Goal: Task Accomplishment & Management: Use online tool/utility

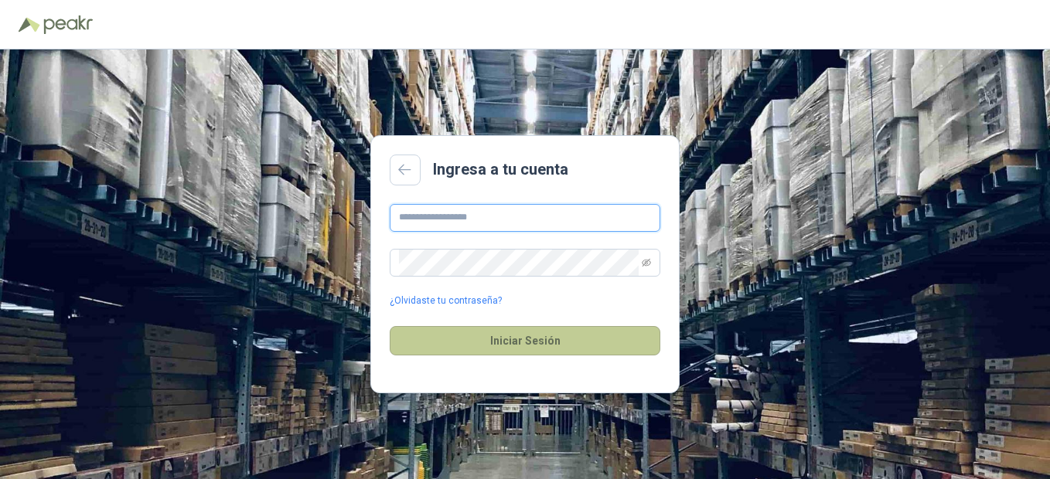
type input "**********"
click at [535, 337] on button "Iniciar Sesión" at bounding box center [525, 340] width 271 height 29
click at [530, 338] on button "Iniciar Sesión" at bounding box center [525, 340] width 271 height 29
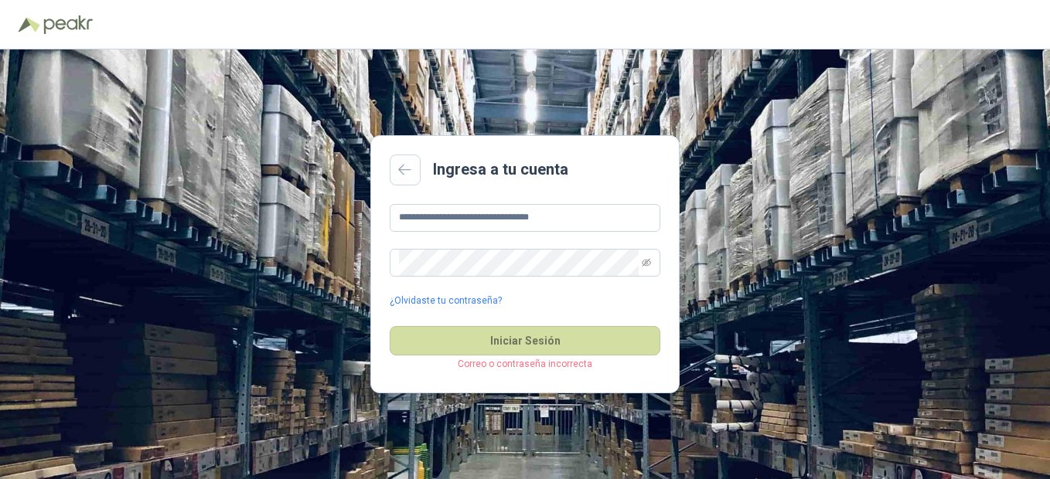
click at [528, 366] on p "Correo o contraseña incorrecta" at bounding box center [525, 364] width 271 height 15
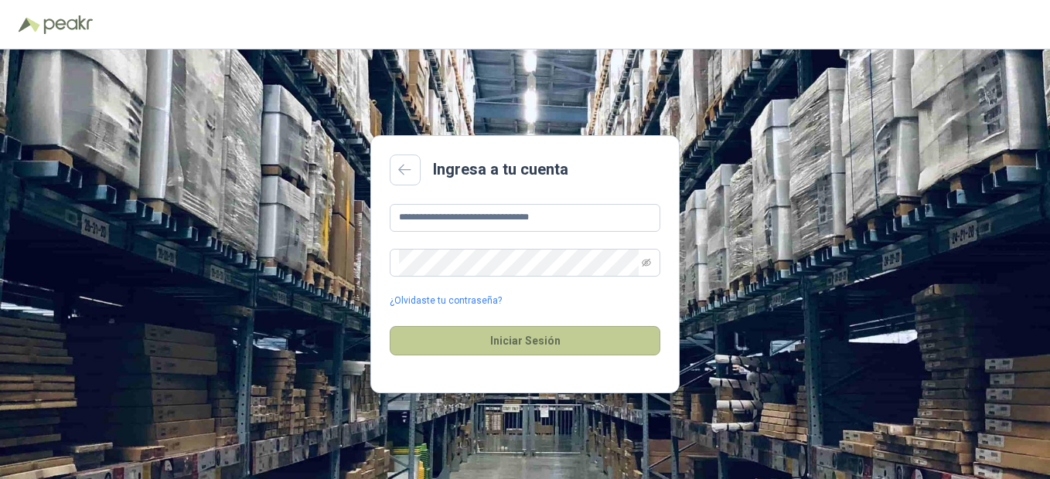
click at [525, 343] on button "Iniciar Sesión" at bounding box center [525, 340] width 271 height 29
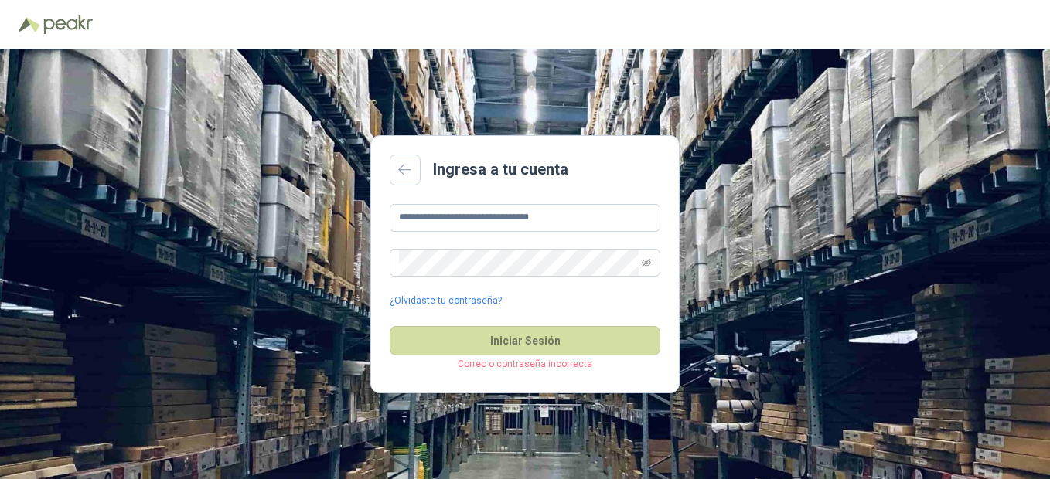
click at [513, 370] on p "Correo o contraseña incorrecta" at bounding box center [525, 364] width 271 height 15
click at [644, 262] on icon "eye-invisible" at bounding box center [646, 262] width 9 height 9
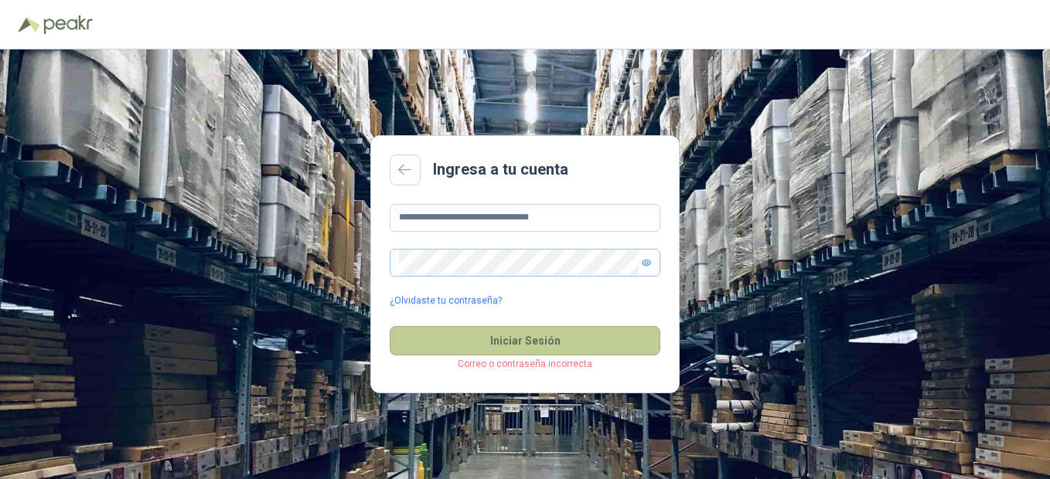
click at [516, 340] on button "Iniciar Sesión" at bounding box center [525, 340] width 271 height 29
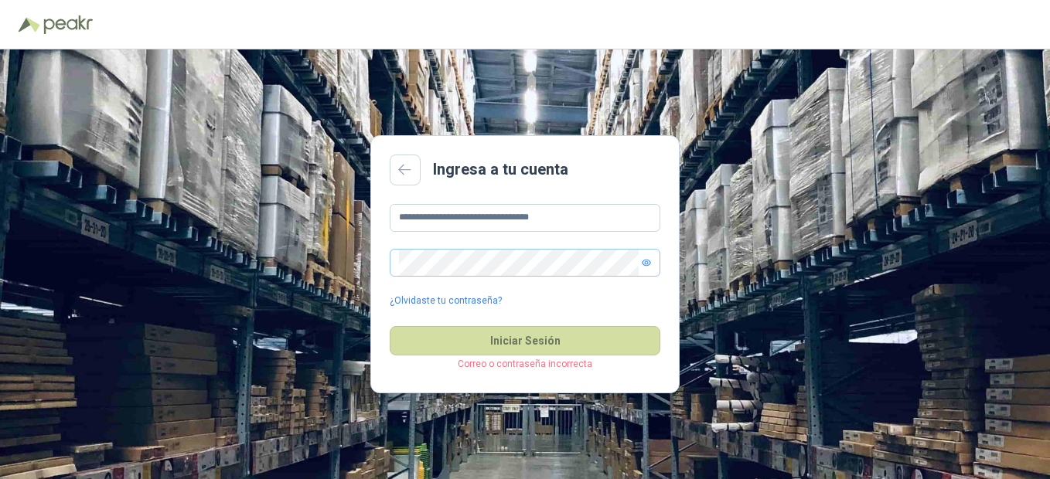
click at [511, 368] on p "Correo o contraseña incorrecta" at bounding box center [525, 364] width 271 height 15
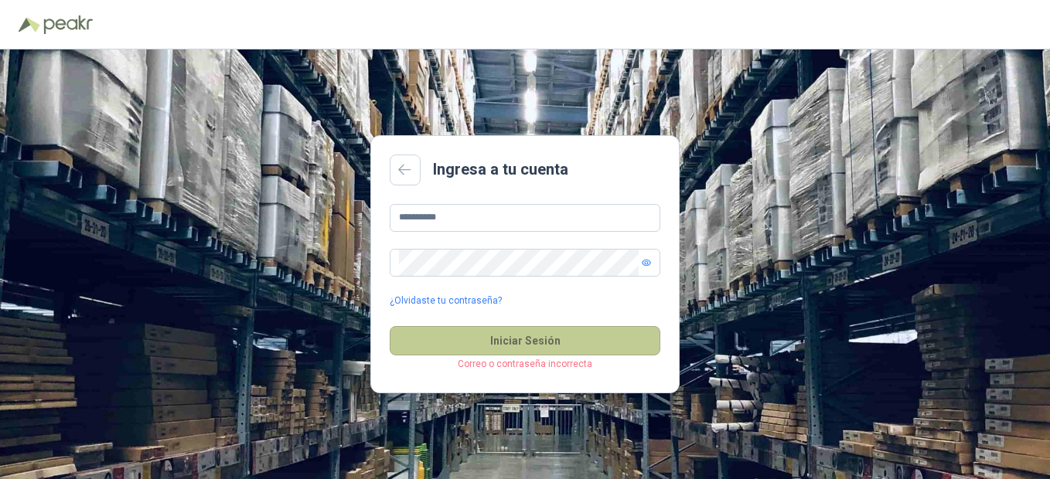
click at [513, 335] on button "Iniciar Sesión" at bounding box center [525, 340] width 271 height 29
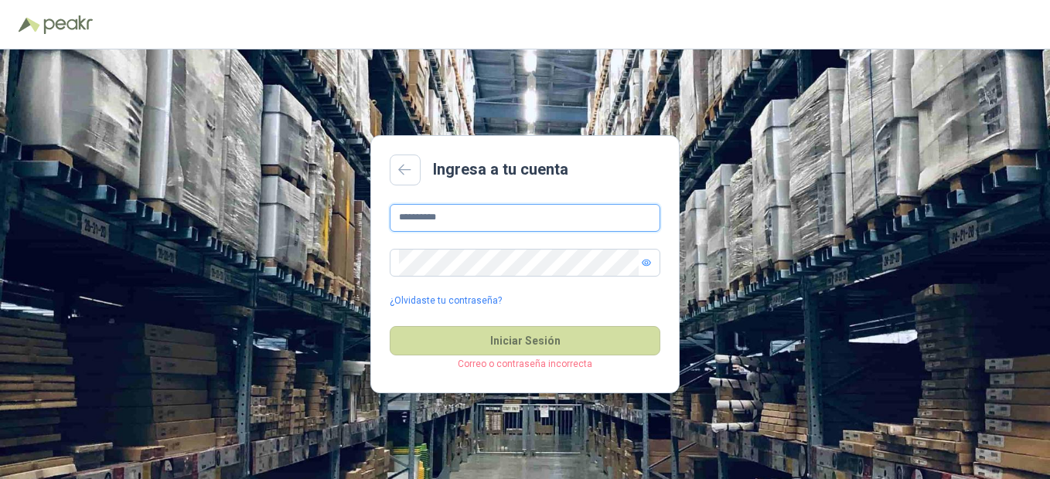
drag, startPoint x: 461, startPoint y: 213, endPoint x: 362, endPoint y: 226, distance: 99.9
click at [362, 226] on div "**********" at bounding box center [525, 264] width 1050 height 430
type input "**********"
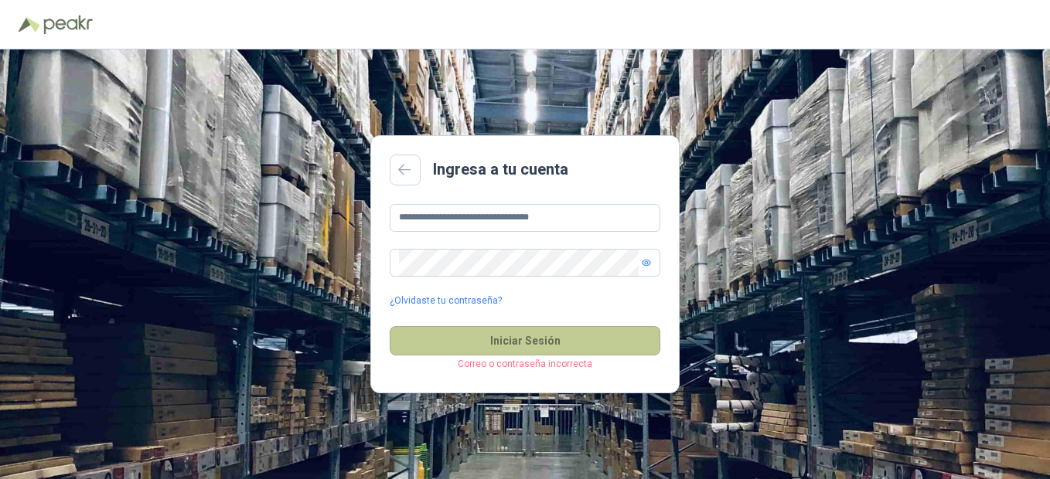
click at [508, 337] on button "Iniciar Sesión" at bounding box center [525, 340] width 271 height 29
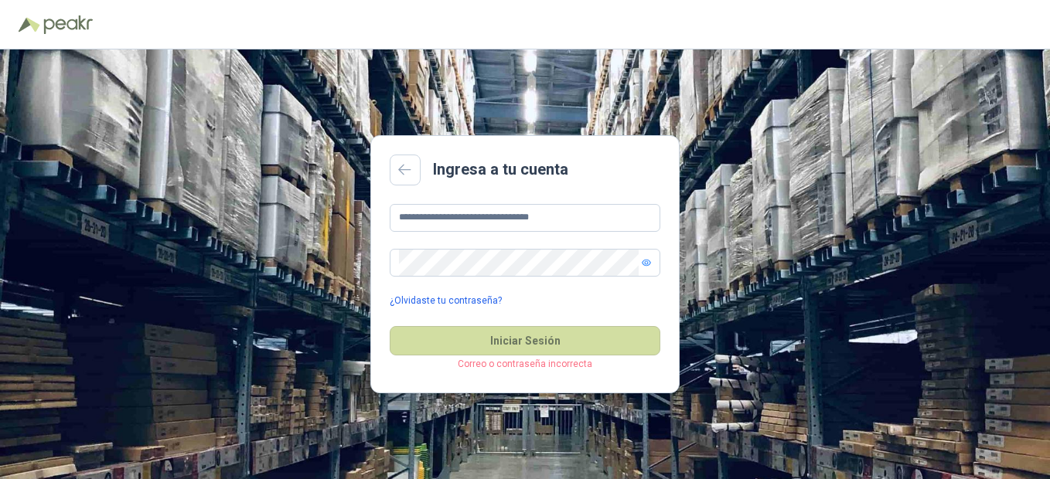
click at [446, 294] on link "¿Olvidaste tu contraseña?" at bounding box center [446, 301] width 112 height 15
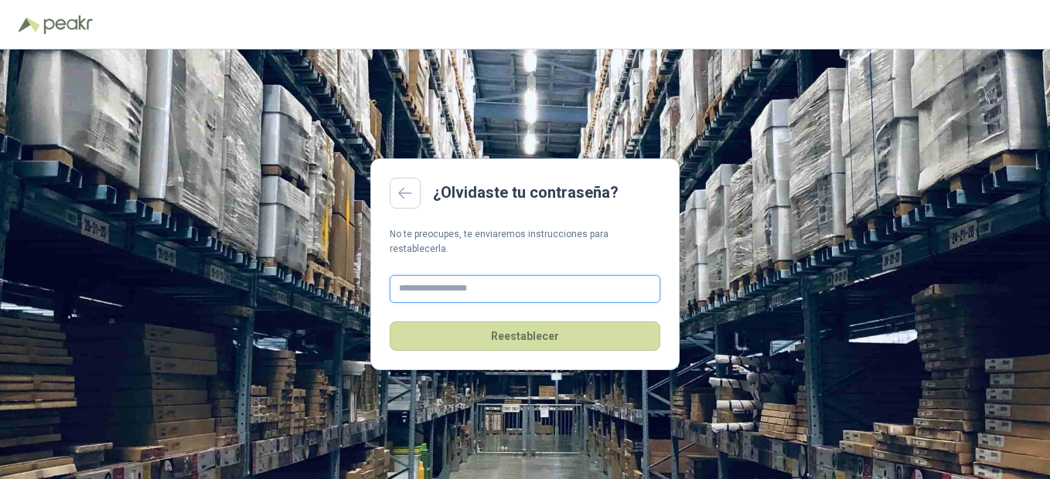
click at [446, 293] on input "text" at bounding box center [525, 289] width 271 height 28
type input "**********"
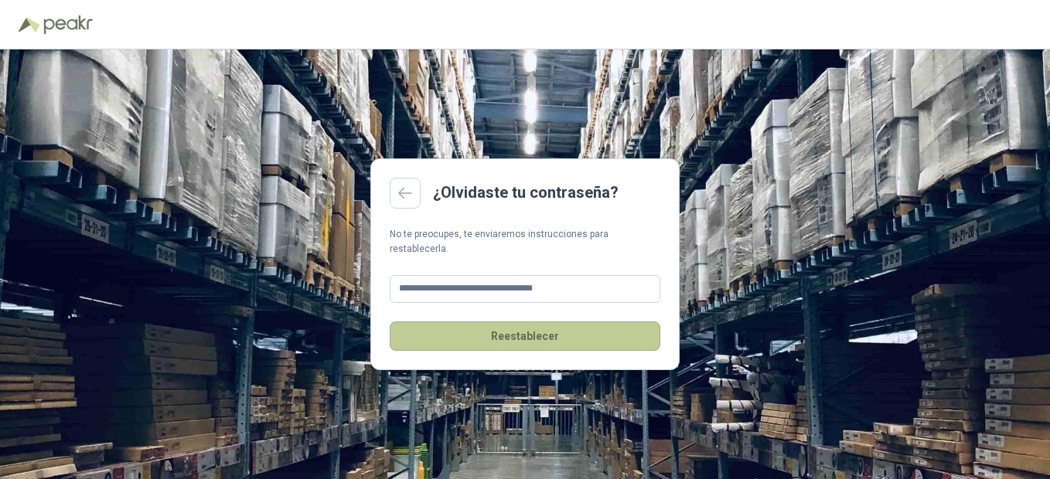
click at [516, 328] on button "Reestablecer" at bounding box center [525, 336] width 271 height 29
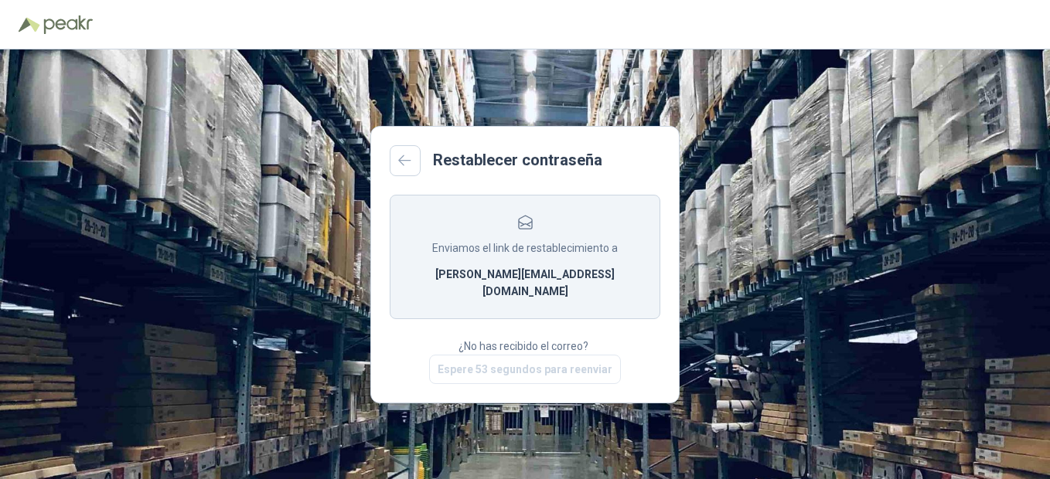
click at [300, 273] on div "Restablecer contraseña Enviamos el link de restablecimiento a mariela.ramirezz@…" at bounding box center [525, 264] width 1050 height 430
click at [491, 282] on b "mariela.ramirezz@provexpress.com.co" at bounding box center [525, 283] width 232 height 34
click at [507, 342] on p "¿No has recibido el correo?" at bounding box center [524, 346] width 133 height 17
click at [248, 235] on div "Restablecer contraseña Enviamos el link de restablecimiento a mariela.ramirezz@…" at bounding box center [525, 264] width 1050 height 430
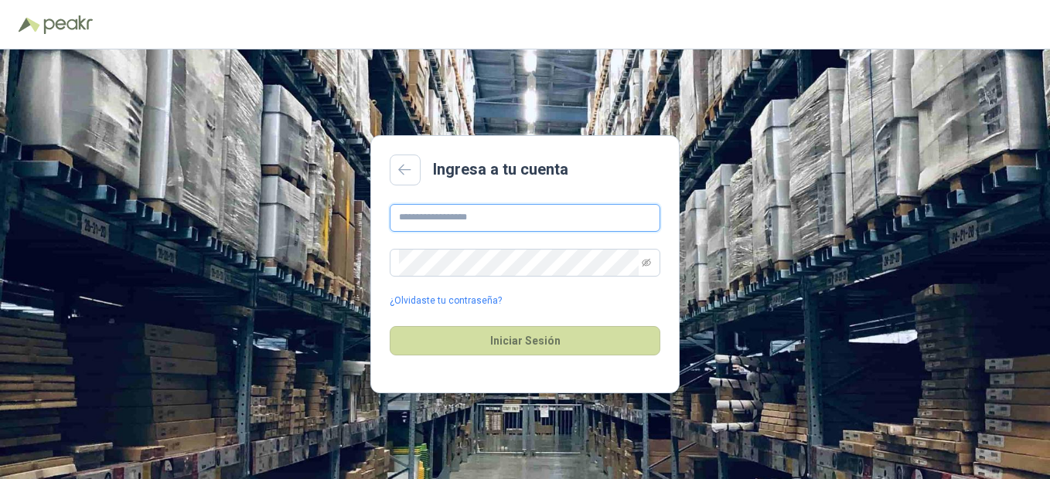
type input "**********"
click at [468, 217] on input "**********" at bounding box center [525, 218] width 271 height 28
drag, startPoint x: 470, startPoint y: 216, endPoint x: 514, endPoint y: 216, distance: 44.1
click at [470, 216] on input "**********" at bounding box center [525, 218] width 271 height 28
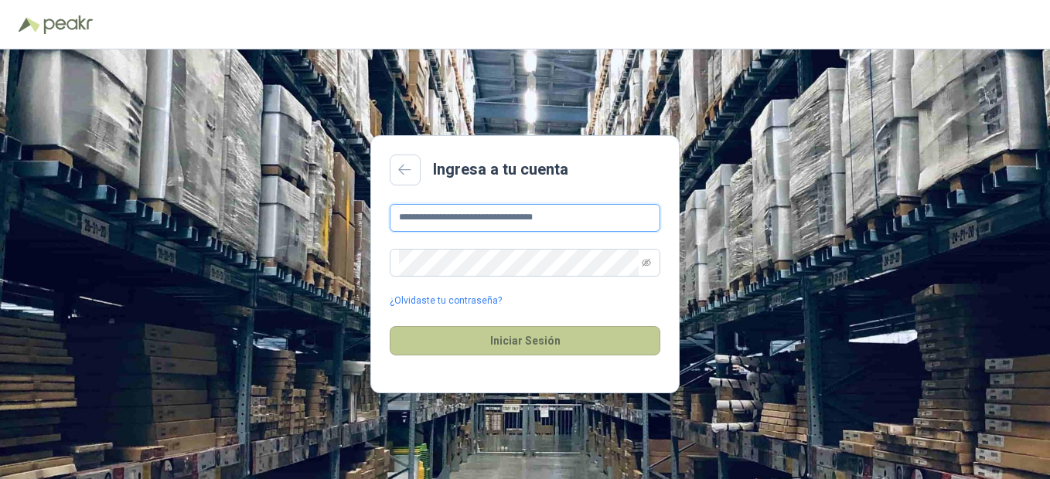
type input "**********"
click at [499, 346] on button "Iniciar Sesión" at bounding box center [525, 340] width 271 height 29
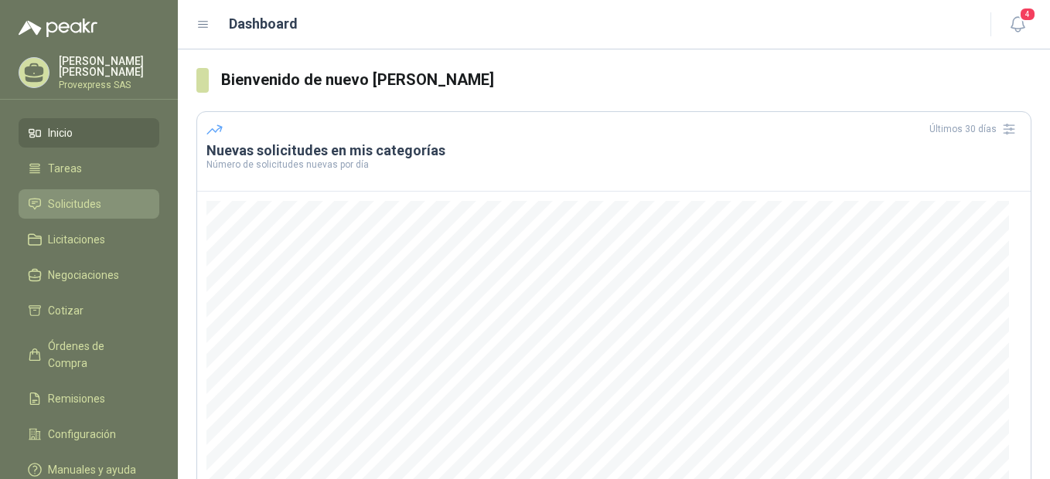
click at [84, 200] on span "Solicitudes" at bounding box center [74, 204] width 53 height 17
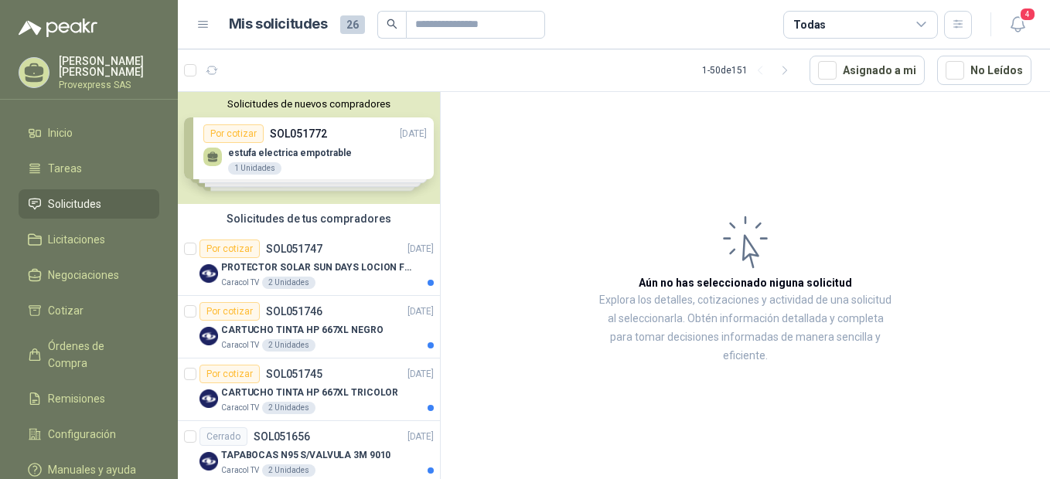
click at [440, 377] on div "Solicitudes de nuevos compradores Por cotizar SOL051772 [DATE] estufa electrica…" at bounding box center [309, 288] width 263 height 393
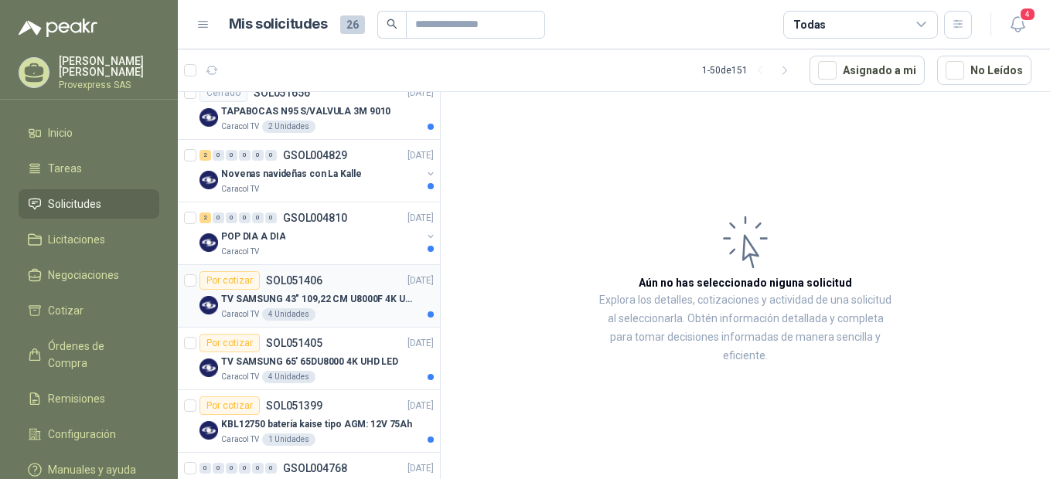
click at [236, 285] on div "Por cotizar" at bounding box center [229, 280] width 60 height 19
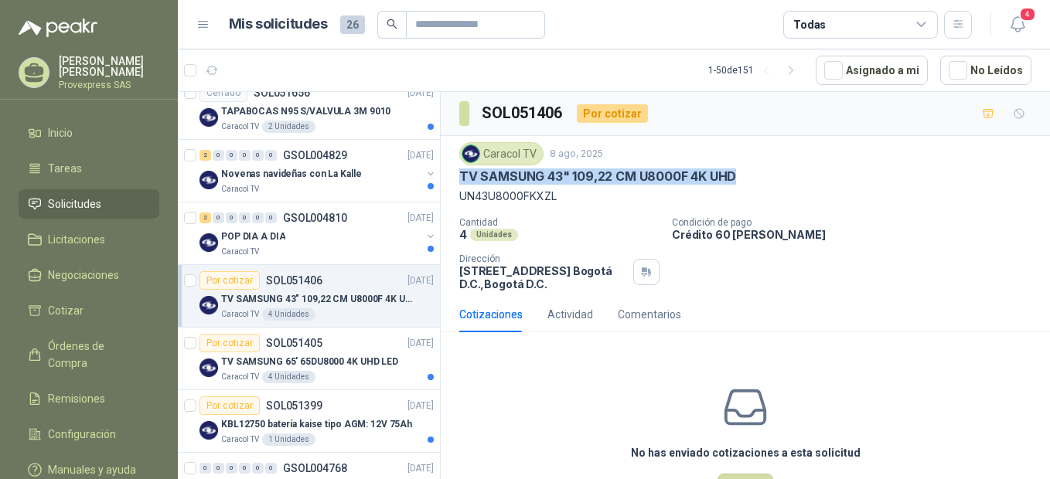
drag, startPoint x: 461, startPoint y: 175, endPoint x: 744, endPoint y: 184, distance: 283.8
click at [744, 184] on div "TV SAMSUNG 43" 109,22 CM U8000F 4K UHD" at bounding box center [745, 177] width 572 height 16
drag, startPoint x: 744, startPoint y: 184, endPoint x: 691, endPoint y: 171, distance: 54.9
copy p "TV SAMSUNG 43" 109,22 CM U8000F 4K UHD"
click at [567, 211] on div "Caracol TV 8 ago, 2025 TV SAMSUNG 43" 109,22 CM U8000F 4K UHD UN43U8000FKXZL Ca…" at bounding box center [745, 216] width 572 height 148
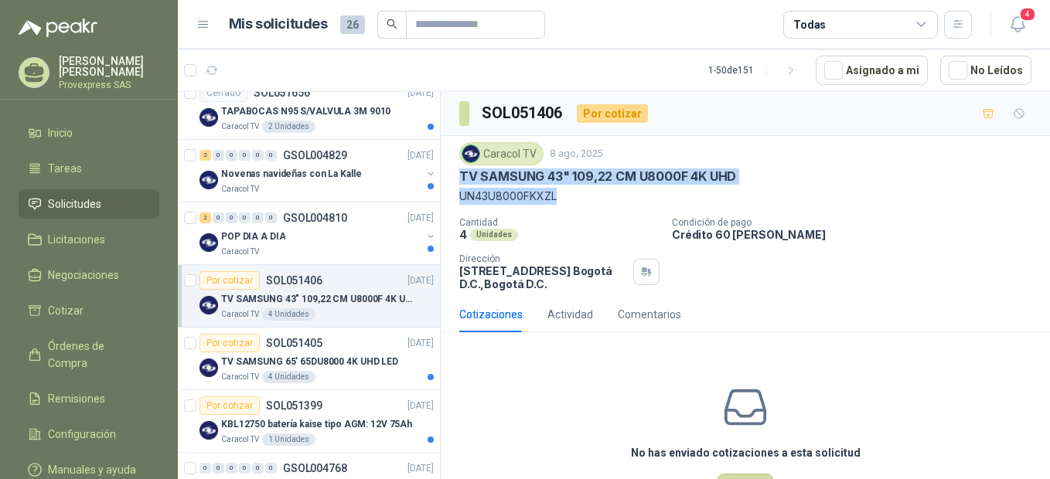
drag, startPoint x: 460, startPoint y: 177, endPoint x: 575, endPoint y: 192, distance: 116.1
click at [575, 192] on div "Caracol TV 8 ago, 2025 TV SAMSUNG 43" 109,22 CM U8000F 4K UHD UN43U8000FKXZL" at bounding box center [745, 173] width 572 height 63
drag, startPoint x: 575, startPoint y: 192, endPoint x: 502, endPoint y: 179, distance: 74.6
copy div "TV SAMSUNG 43" 109,22 CM U8000F 4K UHD UN43U8000FKXZL"
click at [216, 339] on div "Por cotizar" at bounding box center [229, 343] width 60 height 19
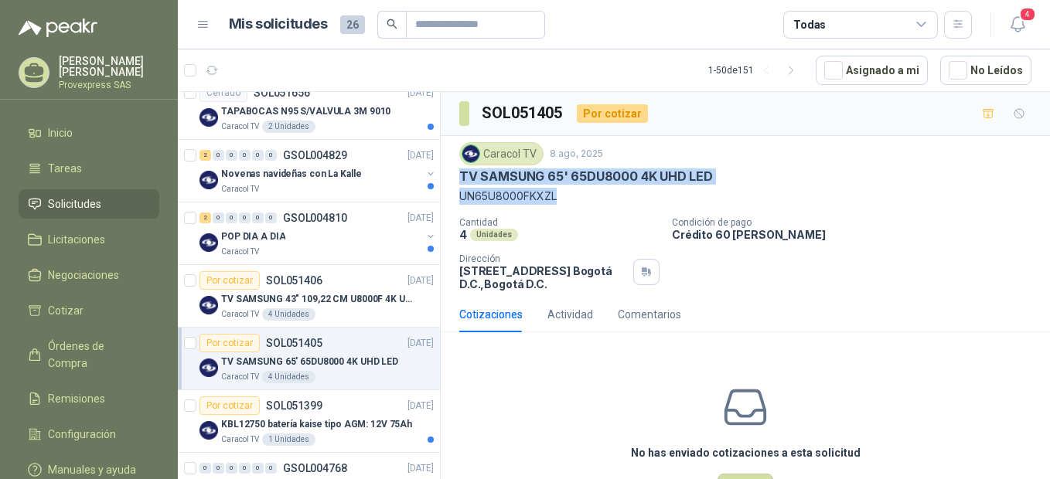
drag, startPoint x: 459, startPoint y: 170, endPoint x: 573, endPoint y: 201, distance: 117.8
click at [573, 201] on div "Caracol TV 8 ago, 2025 TV SAMSUNG 65' 65DU8000 4K UHD LED UN65U8000FKXZL" at bounding box center [745, 173] width 572 height 63
drag, startPoint x: 573, startPoint y: 201, endPoint x: 502, endPoint y: 176, distance: 75.3
copy div "TV SAMSUNG 65' 65DU8000 4K UHD LED UN65U8000FKXZL"
click at [226, 403] on div "Por cotizar" at bounding box center [229, 406] width 60 height 19
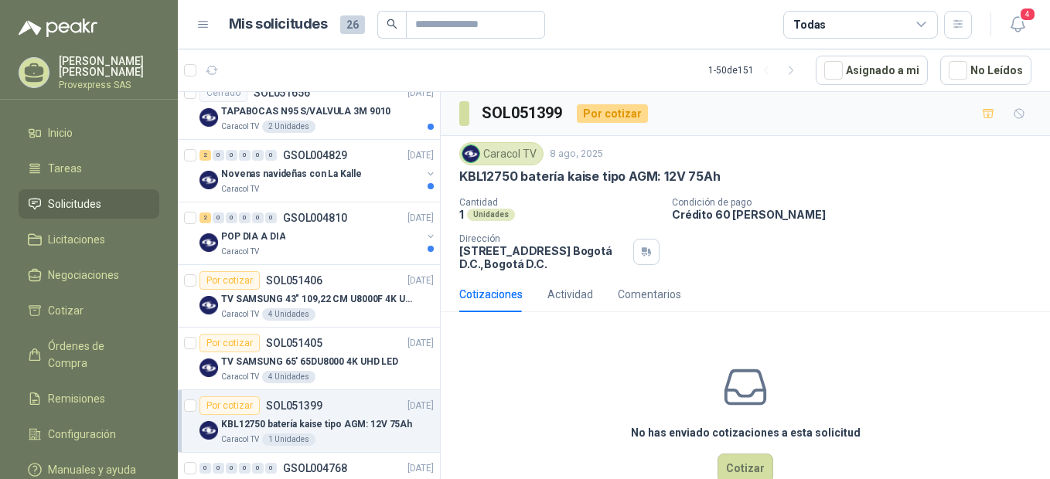
scroll to position [687, 0]
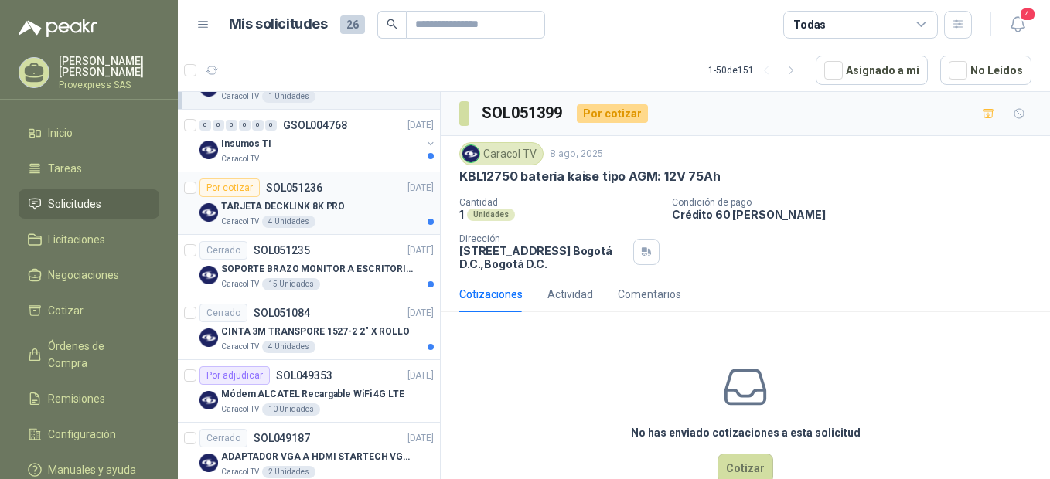
click at [234, 189] on div "Por cotizar" at bounding box center [229, 188] width 60 height 19
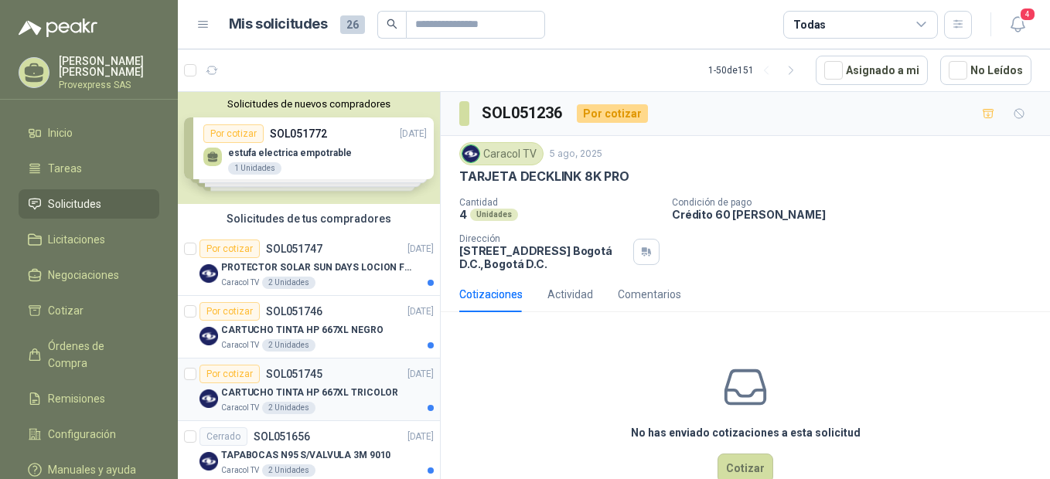
click at [224, 381] on div "Por cotizar" at bounding box center [229, 374] width 60 height 19
click at [229, 305] on div "Por cotizar" at bounding box center [229, 311] width 60 height 19
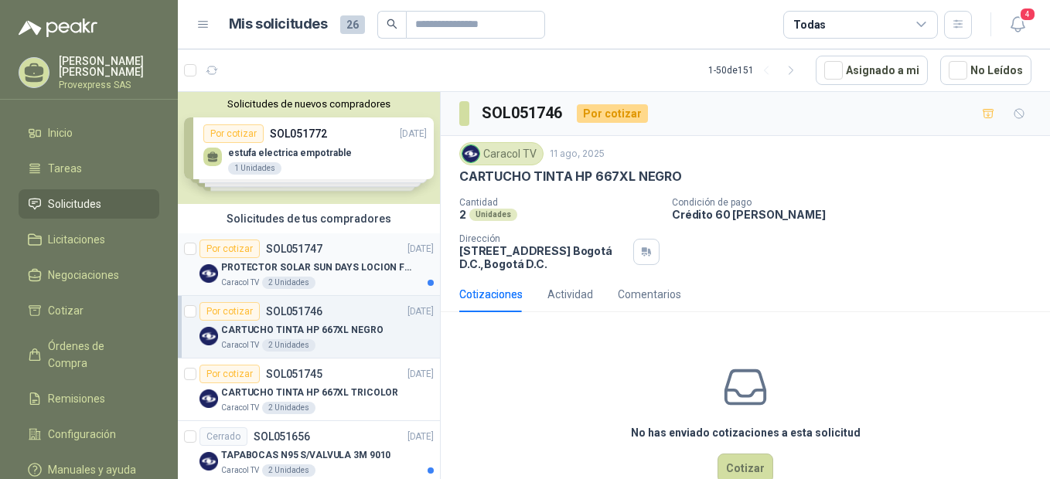
click at [232, 244] on div "Por cotizar" at bounding box center [229, 249] width 60 height 19
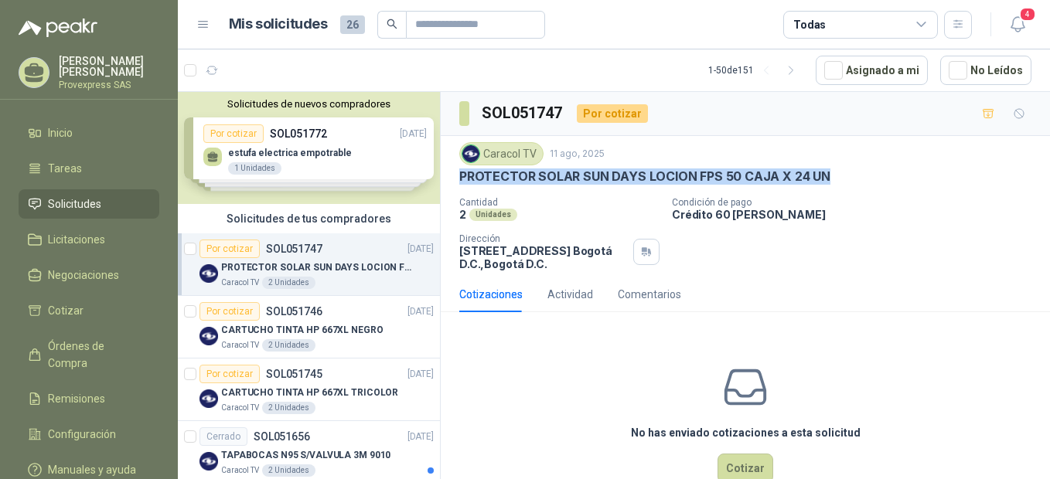
drag, startPoint x: 459, startPoint y: 172, endPoint x: 827, endPoint y: 184, distance: 368.2
click at [827, 184] on div "PROTECTOR SOLAR SUN DAYS LOCION FPS 50 CAJA X 24 UN" at bounding box center [745, 177] width 572 height 16
drag, startPoint x: 827, startPoint y: 184, endPoint x: 807, endPoint y: 178, distance: 21.0
copy p "PROTECTOR SOLAR SUN DAYS LOCION FPS 50 CAJA X 24 UN"
click at [239, 372] on div "Por cotizar" at bounding box center [229, 374] width 60 height 19
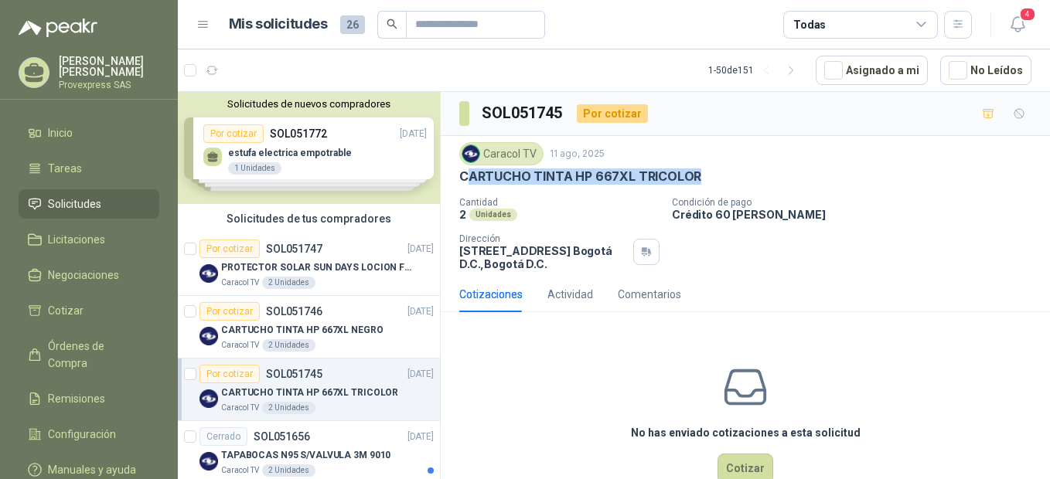
drag, startPoint x: 505, startPoint y: 181, endPoint x: 747, endPoint y: 169, distance: 242.3
click at [747, 169] on div "CARTUCHO TINTA HP 667XL TRICOLOR" at bounding box center [745, 177] width 572 height 16
click at [505, 201] on p "Cantidad" at bounding box center [559, 202] width 200 height 11
drag, startPoint x: 461, startPoint y: 175, endPoint x: 716, endPoint y: 172, distance: 255.1
click at [716, 172] on div "CARTUCHO TINTA HP 667XL TRICOLOR" at bounding box center [745, 177] width 572 height 16
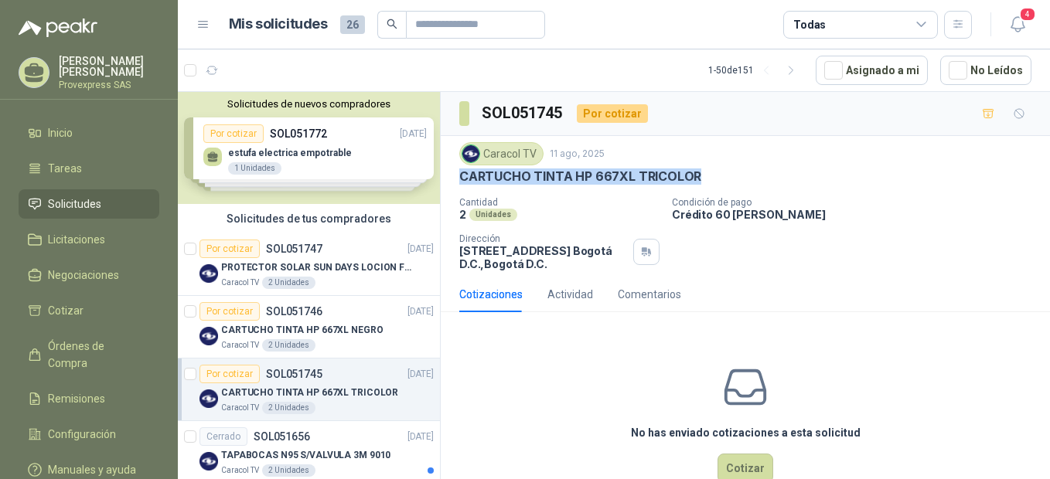
drag, startPoint x: 716, startPoint y: 172, endPoint x: 659, endPoint y: 169, distance: 57.3
copy p "CARTUCHO TINTA HP 667XL TRICOLOR"
click at [228, 371] on div "Por cotizar" at bounding box center [229, 374] width 60 height 19
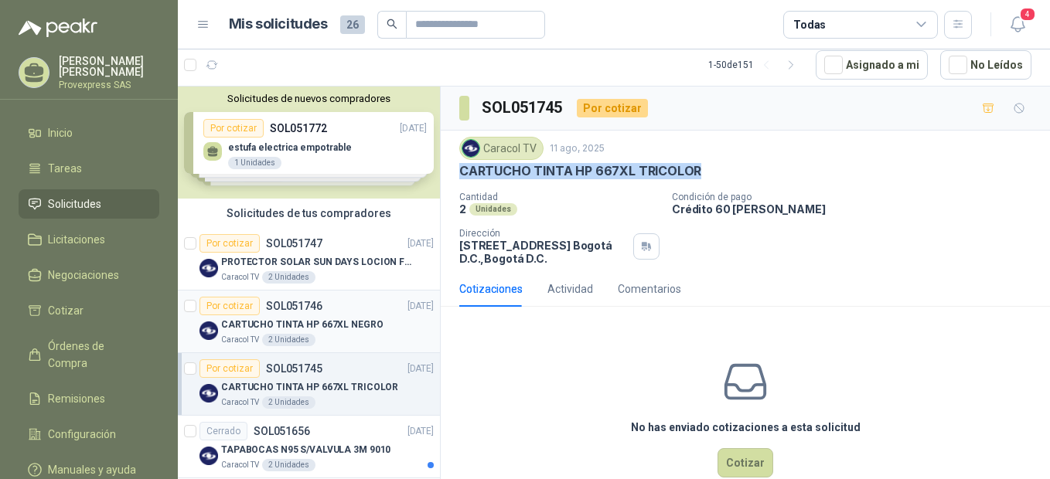
click at [227, 295] on article "Por cotizar SOL051746 [DATE] CARTUCHO TINTA HP 667XL NEGRO Caracol TV 2 Unidad…" at bounding box center [309, 322] width 262 height 63
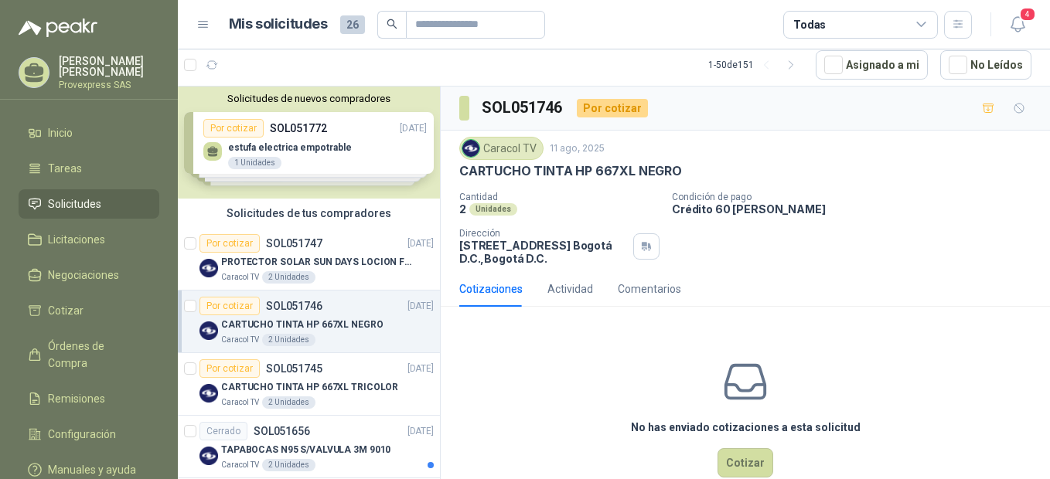
drag, startPoint x: 698, startPoint y: 169, endPoint x: 457, endPoint y: 172, distance: 241.2
click at [457, 172] on div "Caracol TV 11 ago, 2025 CARTUCHO TINTA HP 667XL NEGRO Cantidad 2 Unidades Cond…" at bounding box center [745, 201] width 609 height 141
copy p "CARTUCHO TINTA HP 667XL NEGRO"
click at [509, 380] on div "No has enviado cotizaciones a esta solicitud Cotizar" at bounding box center [745, 417] width 609 height 197
click at [237, 240] on div "Por cotizar" at bounding box center [229, 243] width 60 height 19
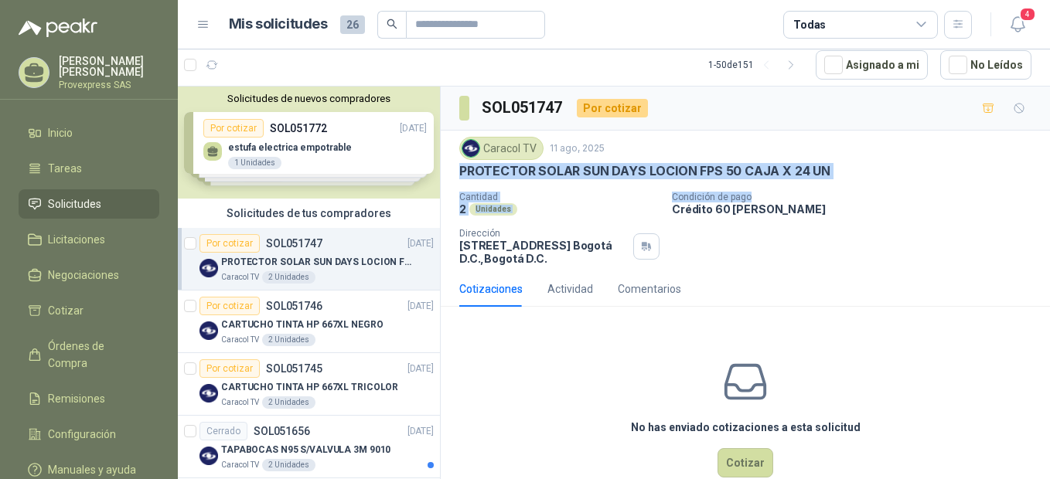
drag, startPoint x: 454, startPoint y: 172, endPoint x: 889, endPoint y: 193, distance: 435.7
click at [889, 193] on div "Caracol TV 11 ago, 2025 PROTECTOR SOLAR SUN DAYS LOCION FPS 50 CAJA X 24 UN Can…" at bounding box center [745, 201] width 609 height 141
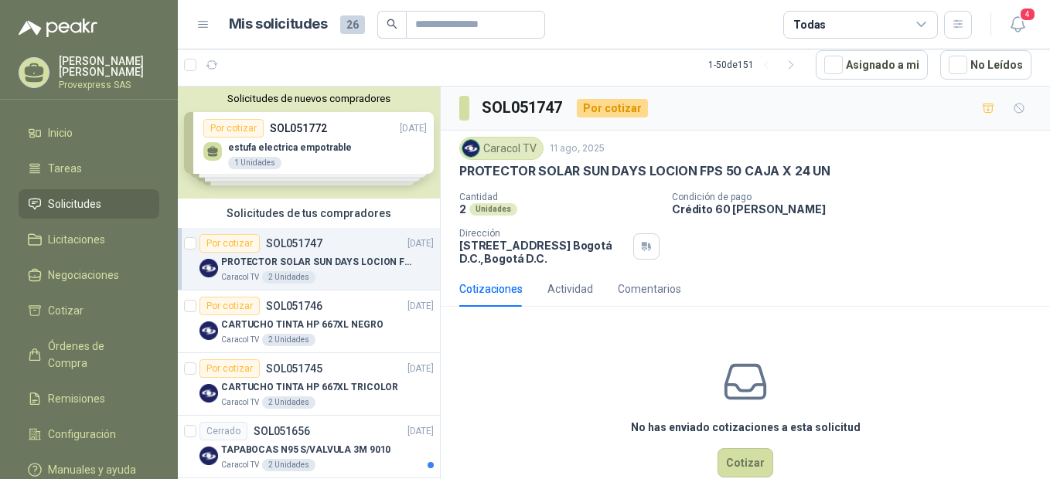
drag, startPoint x: 889, startPoint y: 193, endPoint x: 834, endPoint y: 203, distance: 55.8
click at [834, 203] on p "Crédito 60 [PERSON_NAME]" at bounding box center [858, 209] width 372 height 13
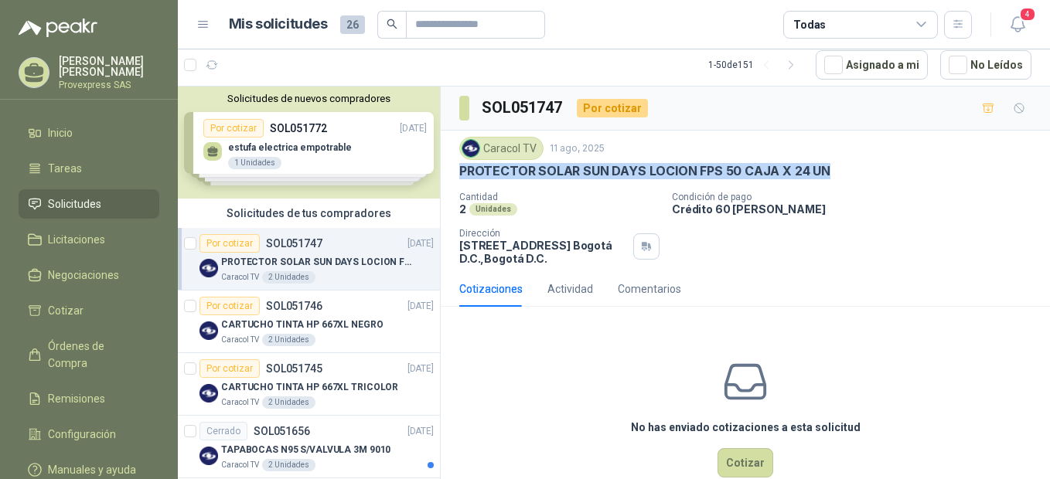
drag, startPoint x: 827, startPoint y: 165, endPoint x: 445, endPoint y: 176, distance: 382.0
click at [445, 176] on div "Caracol TV 11 ago, 2025 PROTECTOR SOLAR SUN DAYS LOCION FPS 50 CAJA X 24 UN Can…" at bounding box center [745, 201] width 609 height 141
copy p "PROTECTOR SOLAR SUN DAYS LOCION FPS 50 CAJA X 24 UN"
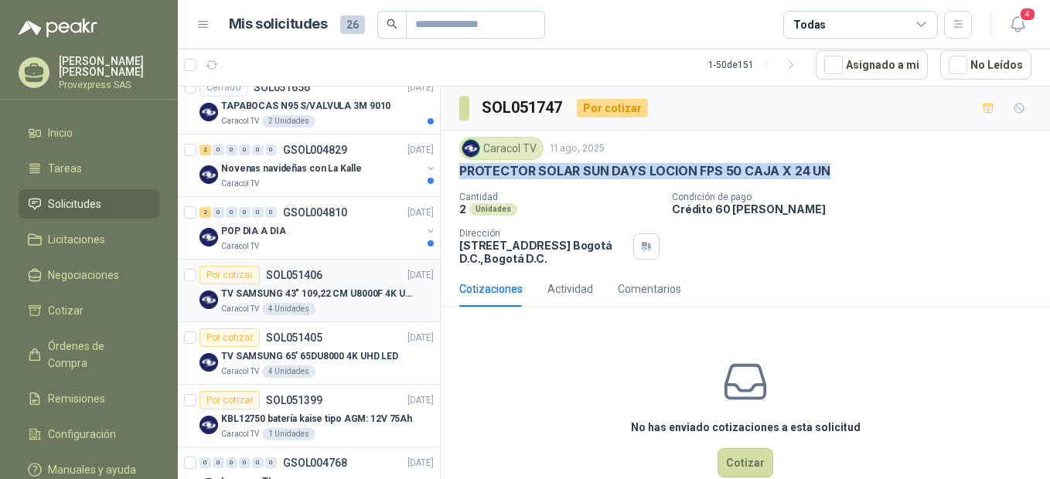
click at [234, 278] on div "Por cotizar" at bounding box center [229, 275] width 60 height 19
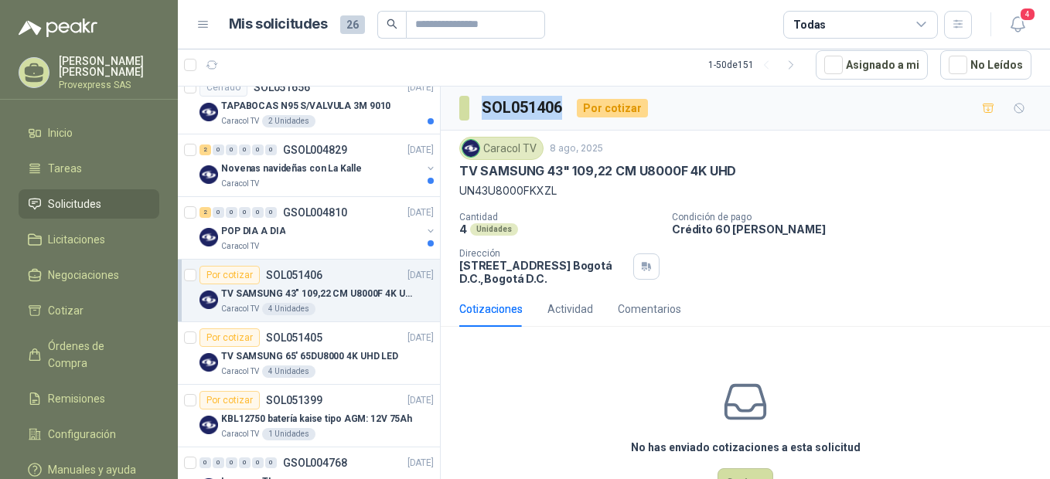
drag, startPoint x: 565, startPoint y: 102, endPoint x: 479, endPoint y: 111, distance: 86.3
click at [479, 111] on section "SOL051406" at bounding box center [511, 108] width 105 height 25
copy h3 "SOL051406"
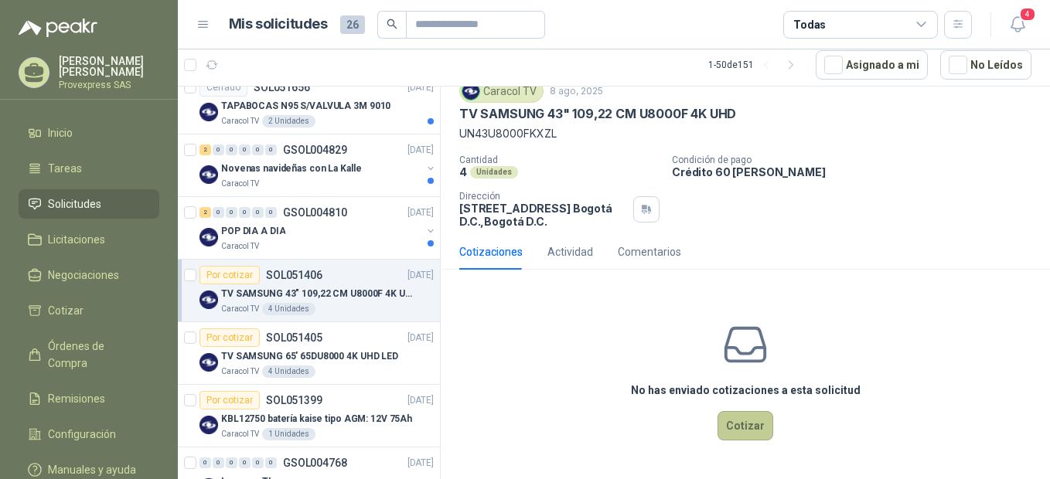
click at [738, 420] on button "Cotizar" at bounding box center [745, 425] width 56 height 29
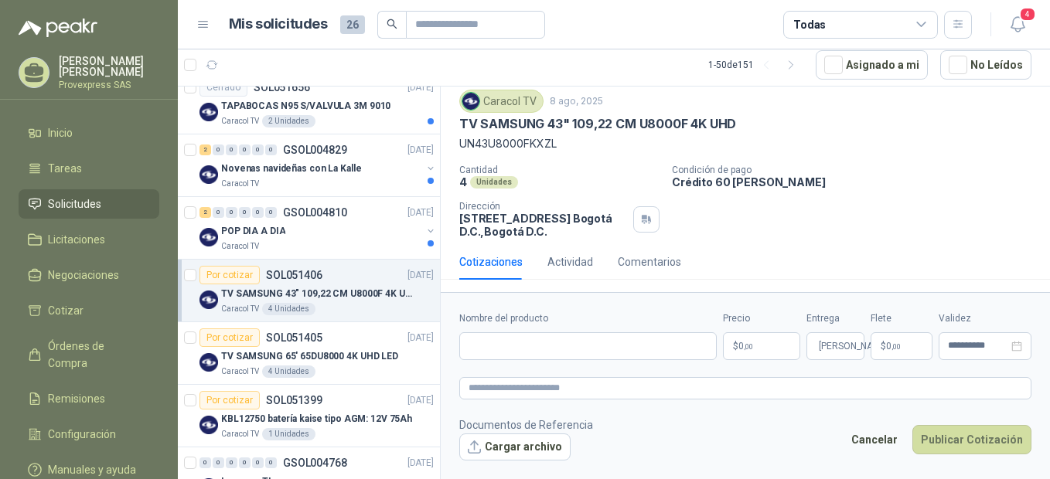
scroll to position [47, 0]
click at [488, 347] on input "Nombre del producto" at bounding box center [587, 346] width 257 height 28
click at [484, 342] on input "Nombre del producto" at bounding box center [587, 346] width 257 height 28
paste input "**********"
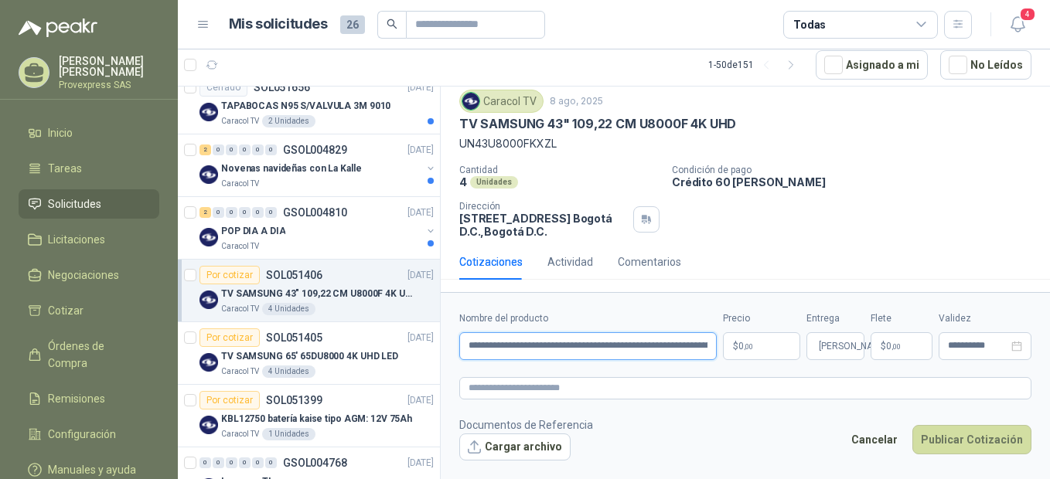
scroll to position [0, 129]
type input "**********"
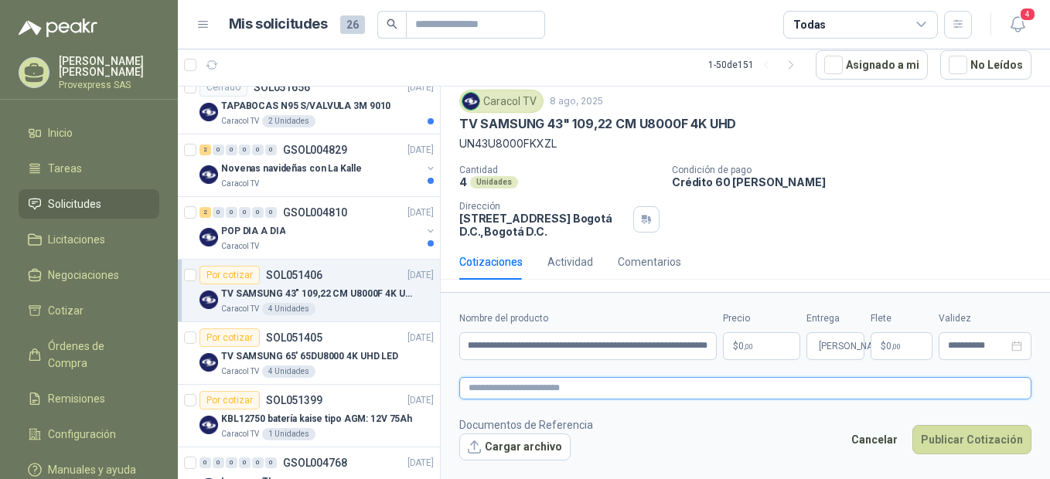
scroll to position [0, 0]
click at [492, 382] on textarea at bounding box center [745, 388] width 572 height 22
paste textarea "**********"
type textarea "**********"
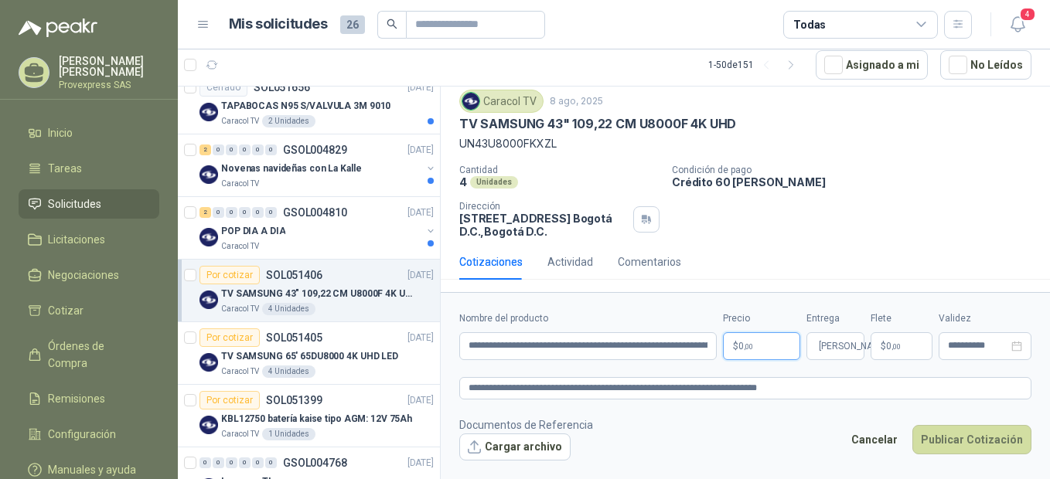
click at [740, 349] on span "0 ,00" at bounding box center [745, 346] width 15 height 9
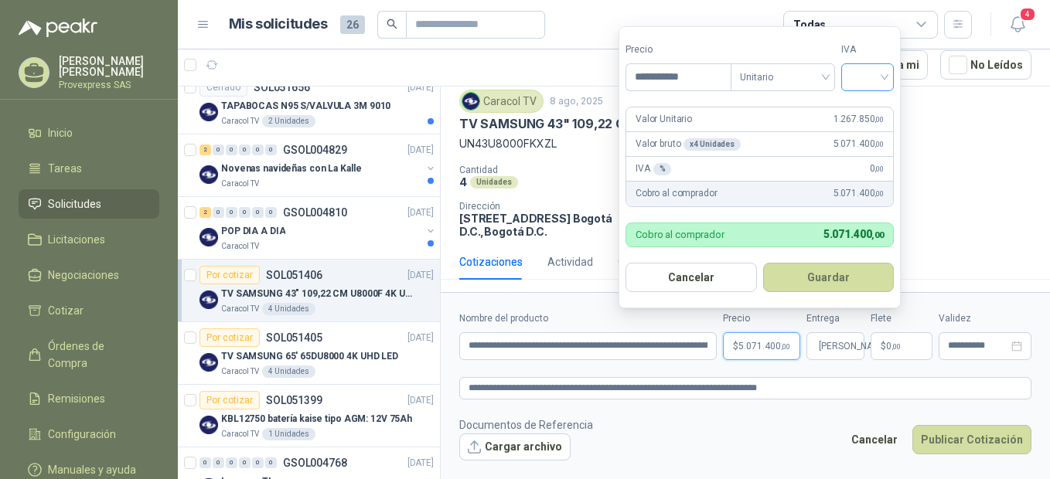
click at [889, 72] on div at bounding box center [867, 77] width 53 height 28
type input "**********"
click at [880, 109] on div "19%" at bounding box center [871, 108] width 29 height 17
click at [832, 278] on button "Guardar" at bounding box center [831, 277] width 133 height 29
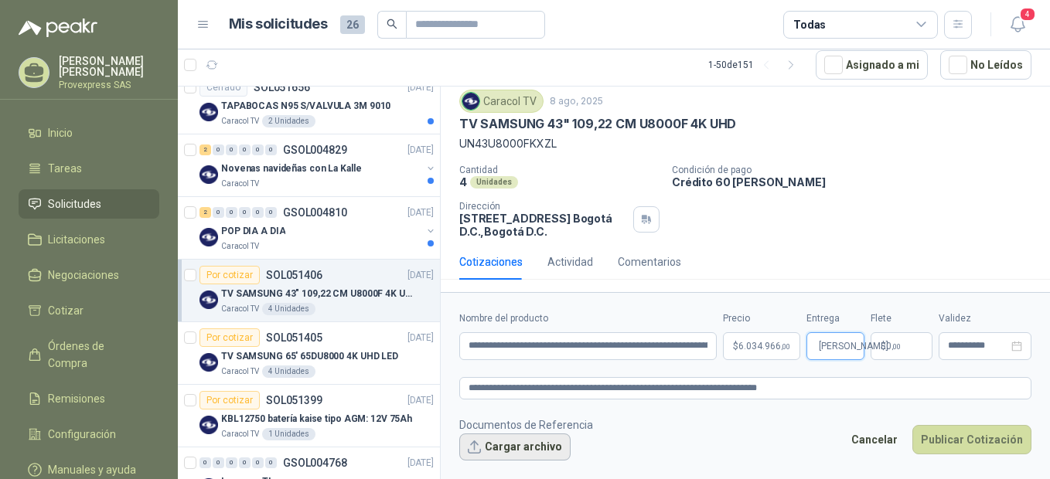
type input "*"
click at [486, 448] on button "Cargar archivo" at bounding box center [514, 448] width 111 height 28
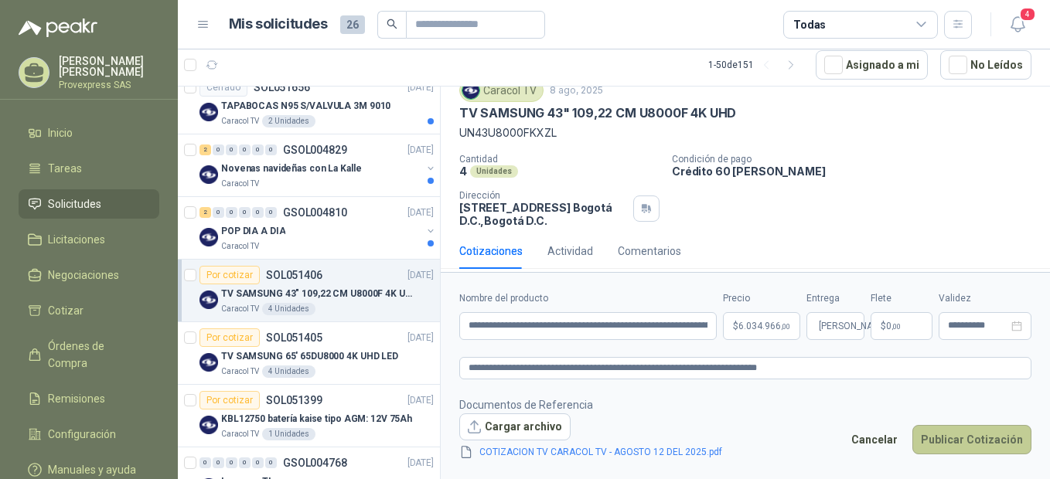
click at [969, 441] on button "Publicar Cotización" at bounding box center [971, 439] width 119 height 29
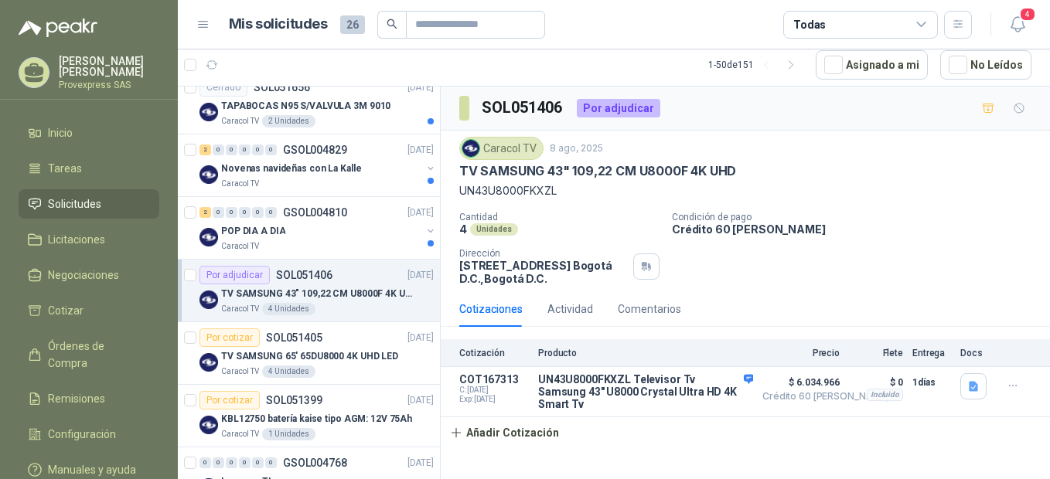
scroll to position [0, 0]
click at [226, 334] on div "Por cotizar" at bounding box center [229, 338] width 60 height 19
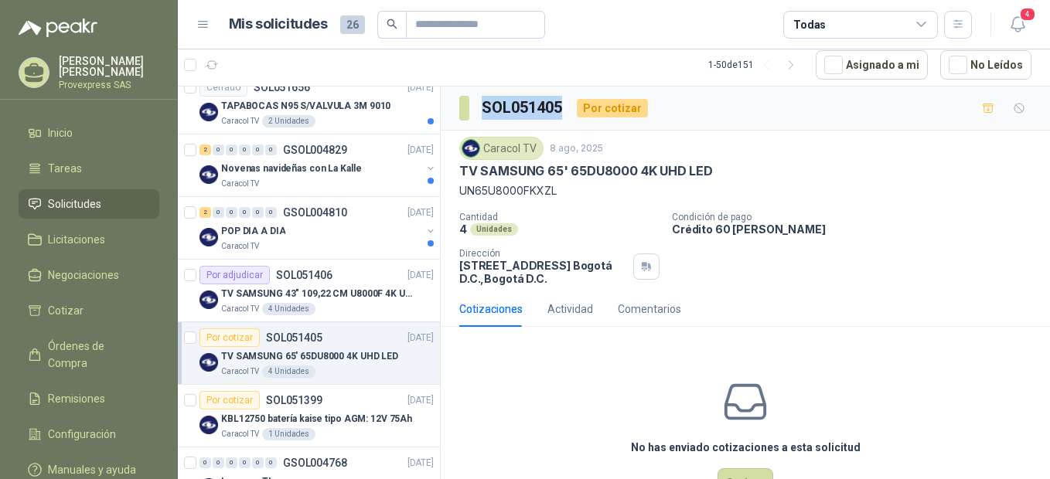
drag, startPoint x: 565, startPoint y: 106, endPoint x: 470, endPoint y: 111, distance: 95.2
click at [470, 111] on section "SOL051405" at bounding box center [511, 108] width 105 height 25
copy section "SOL051405"
click at [569, 124] on div "SOL051405 Por cotizar" at bounding box center [745, 109] width 609 height 44
drag, startPoint x: 567, startPoint y: 103, endPoint x: 482, endPoint y: 114, distance: 85.1
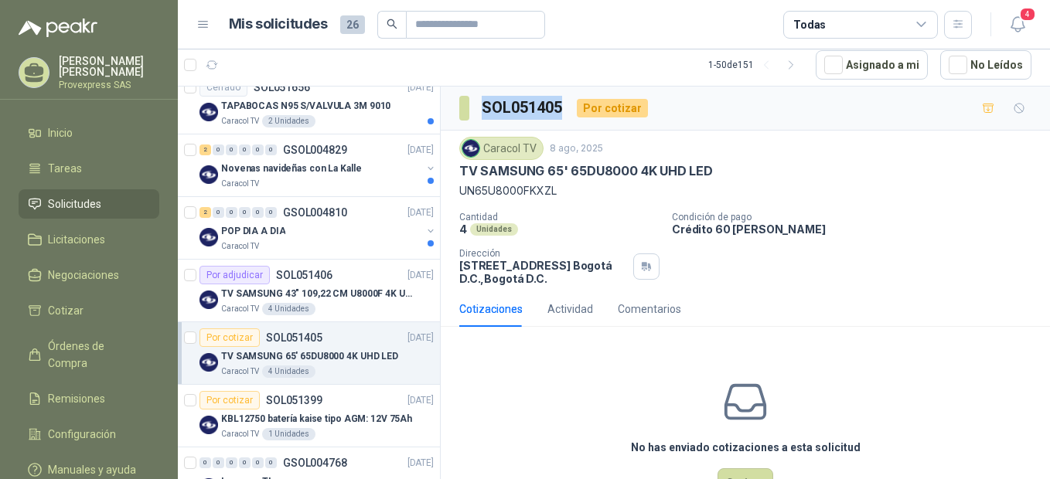
click at [482, 114] on div "SOL051405 Por cotizar" at bounding box center [553, 108] width 189 height 25
copy h3 "SOL051405"
click at [732, 479] on html "[PERSON_NAME] Provexpress SAS Inicio Tareas Solicitudes Licitaciones Negociacio…" at bounding box center [525, 239] width 1050 height 479
click at [734, 474] on button "Cotizar" at bounding box center [745, 482] width 56 height 29
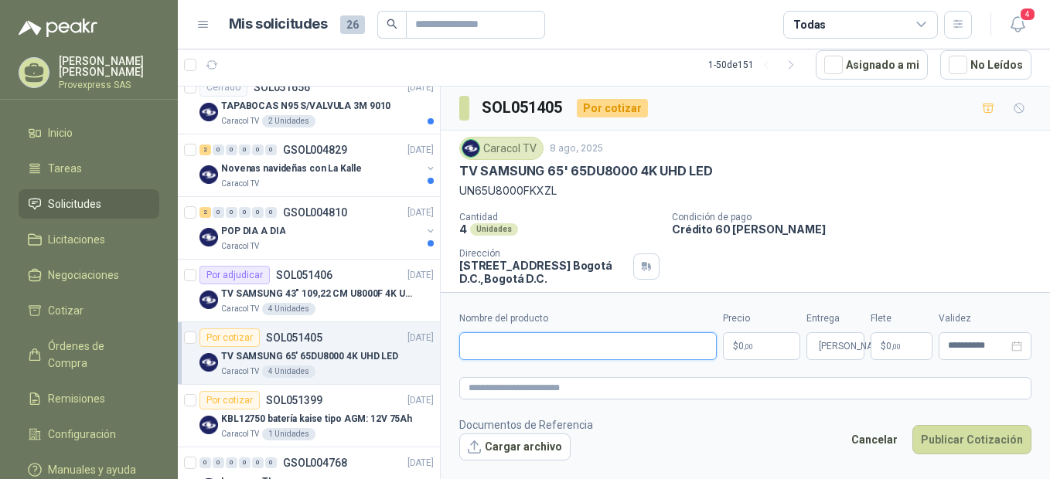
click at [479, 342] on input "Nombre del producto" at bounding box center [587, 346] width 257 height 28
paste input "**********"
type input "**********"
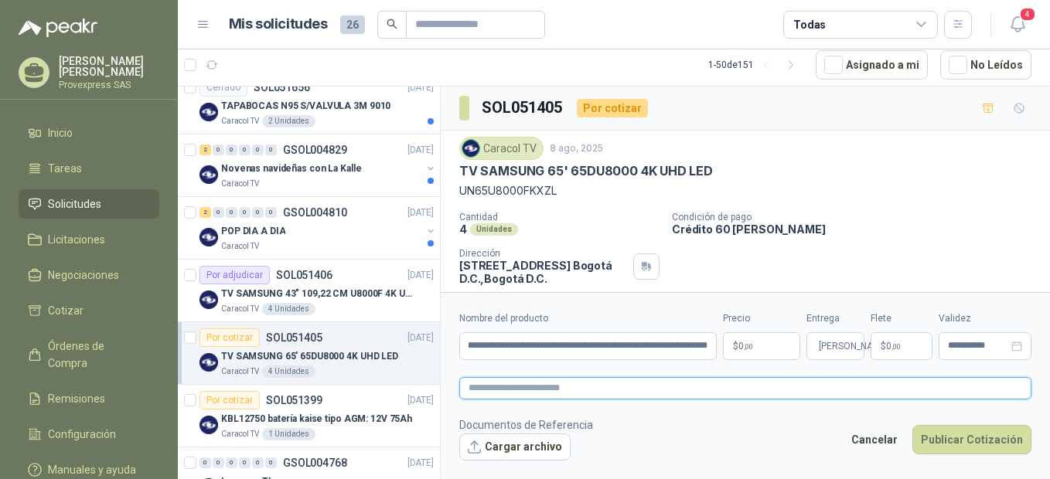
scroll to position [0, 0]
click at [503, 390] on textarea at bounding box center [745, 388] width 572 height 22
paste textarea "**********"
type textarea "**********"
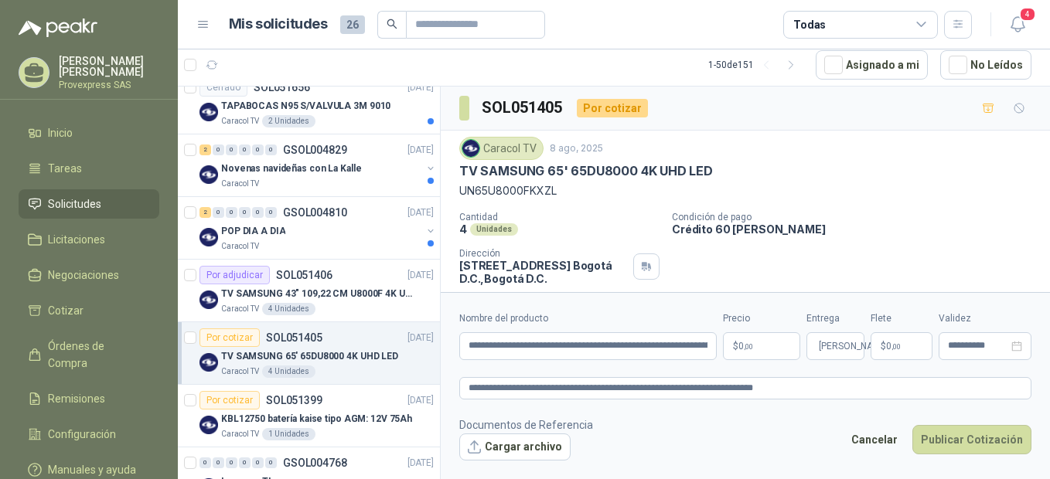
click at [1049, 402] on html "[PERSON_NAME] Provexpress SAS Inicio Tareas Solicitudes Licitaciones Negociacio…" at bounding box center [525, 239] width 1050 height 479
click at [1049, 435] on form "**********" at bounding box center [745, 385] width 609 height 187
click at [649, 447] on footer "Documentos de Referencia Cargar archivo Cancelar Publicar Cotización" at bounding box center [745, 439] width 572 height 45
click at [966, 441] on button "Publicar Cotización" at bounding box center [971, 439] width 119 height 29
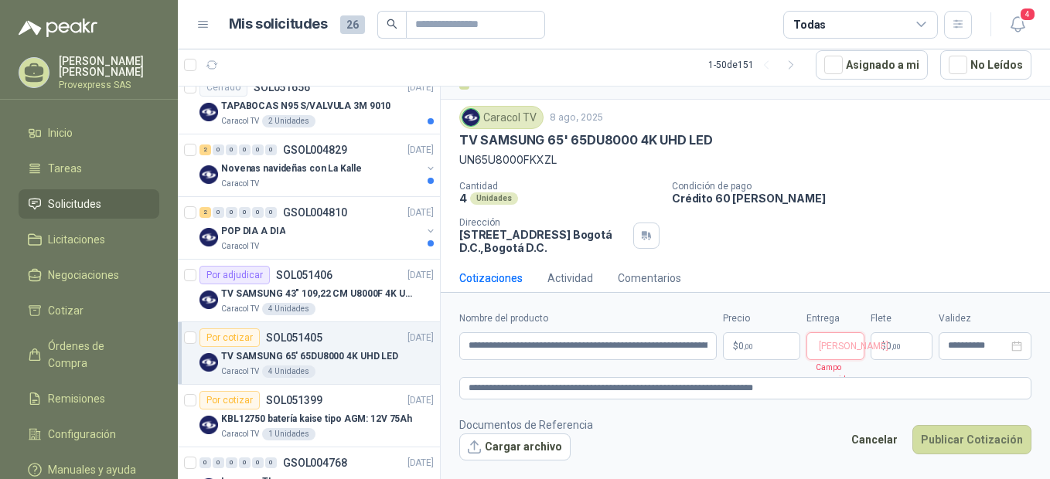
scroll to position [47, 0]
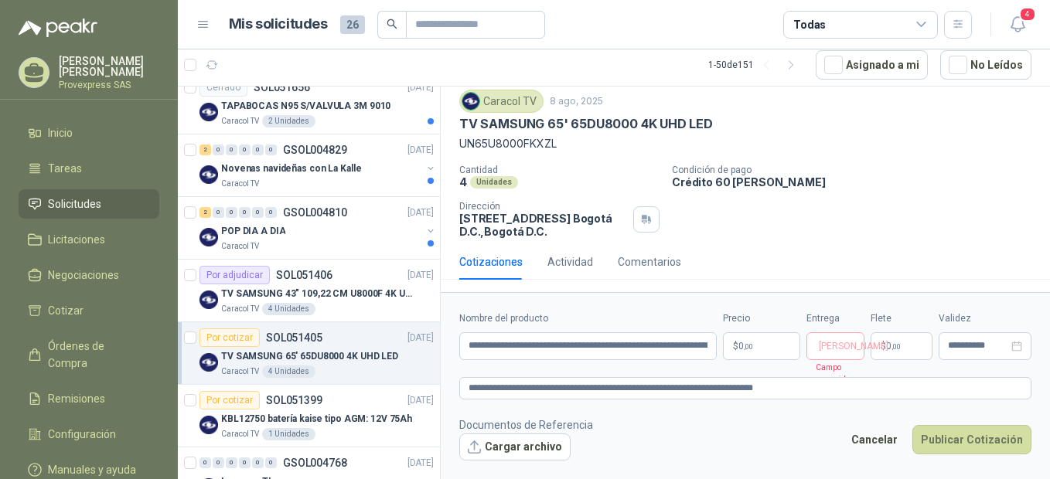
click at [741, 352] on p "$ 0 ,00" at bounding box center [761, 346] width 77 height 28
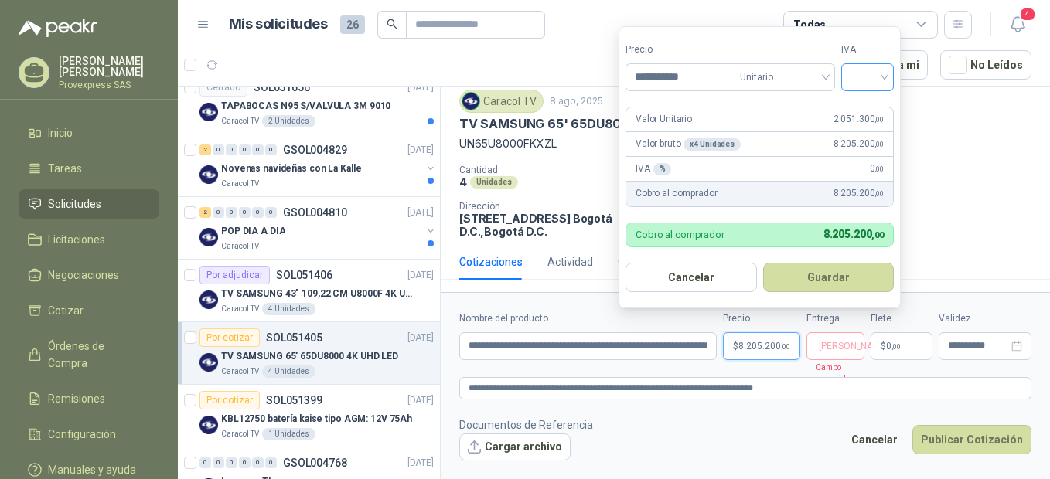
click at [891, 73] on div at bounding box center [867, 77] width 53 height 28
type input "**********"
click at [887, 100] on div "19%" at bounding box center [870, 109] width 47 height 25
click at [824, 275] on button "Guardar" at bounding box center [831, 277] width 133 height 29
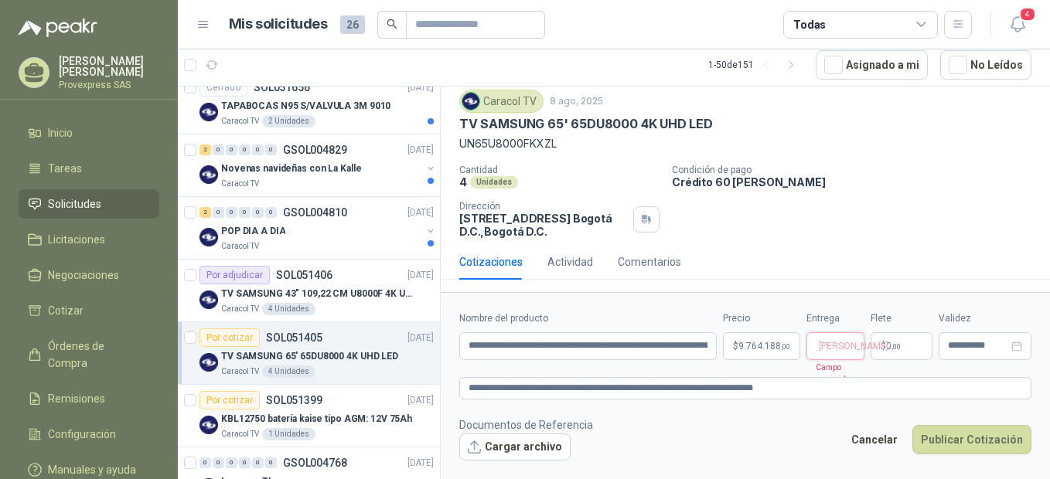
click at [816, 348] on input "Entrega" at bounding box center [816, 346] width 0 height 26
type input "*"
click at [478, 451] on button "Cargar archivo" at bounding box center [514, 448] width 111 height 28
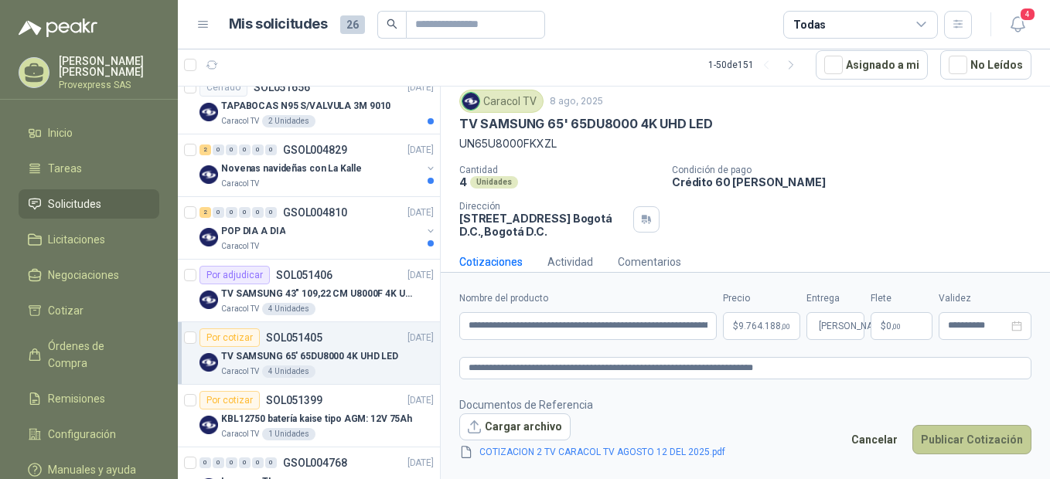
click at [952, 440] on button "Publicar Cotización" at bounding box center [971, 439] width 119 height 29
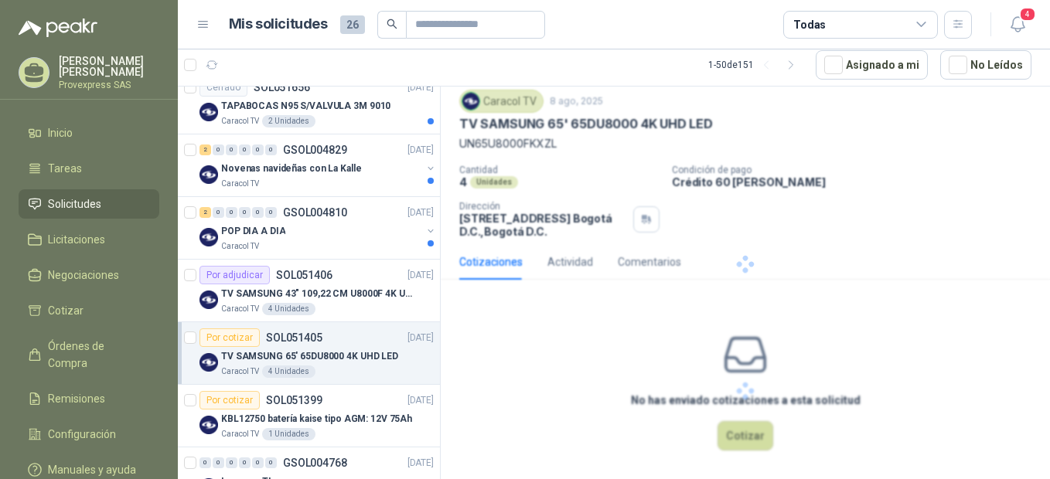
scroll to position [0, 0]
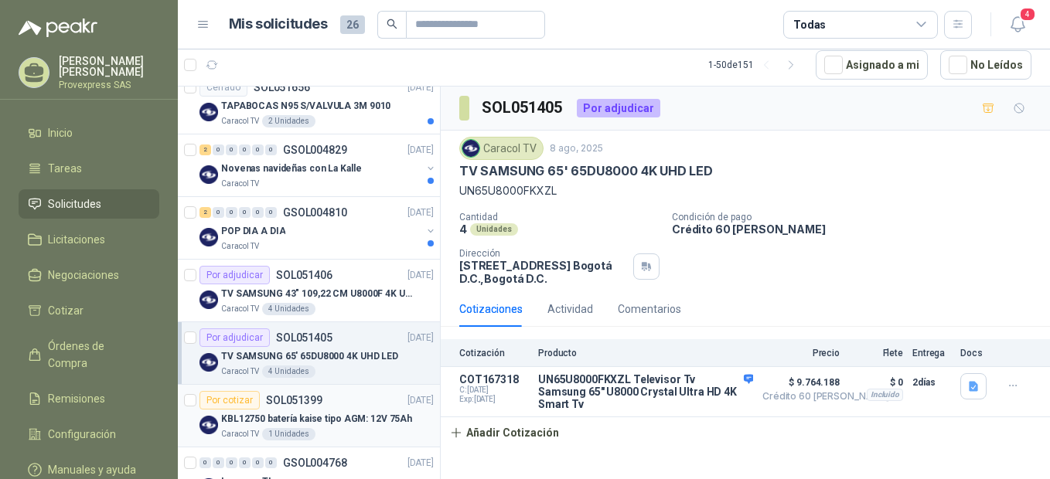
click at [237, 393] on div "Por cotizar" at bounding box center [229, 400] width 60 height 19
